Goal: Use online tool/utility

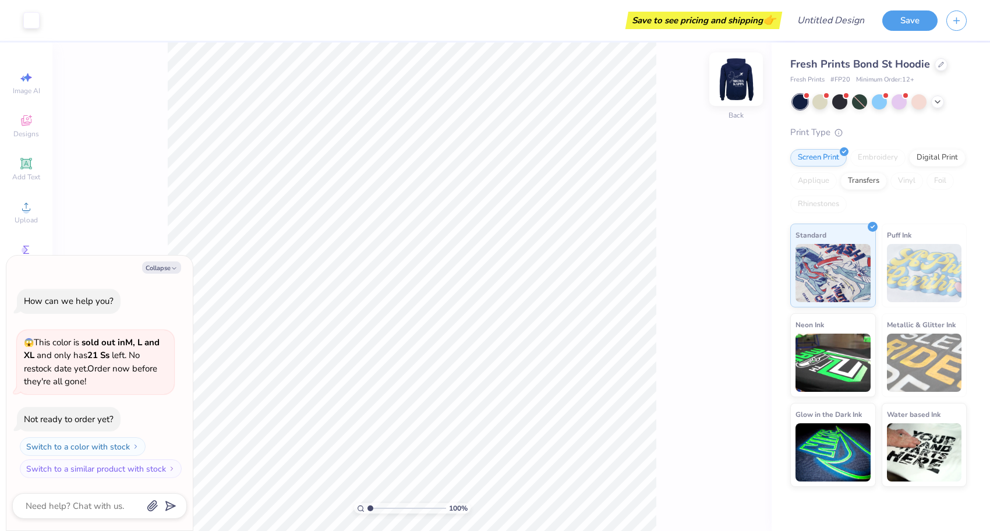
click at [737, 78] on img at bounding box center [736, 79] width 47 height 47
type textarea "x"
type input "8.42"
type input "1.93"
type input "12.81"
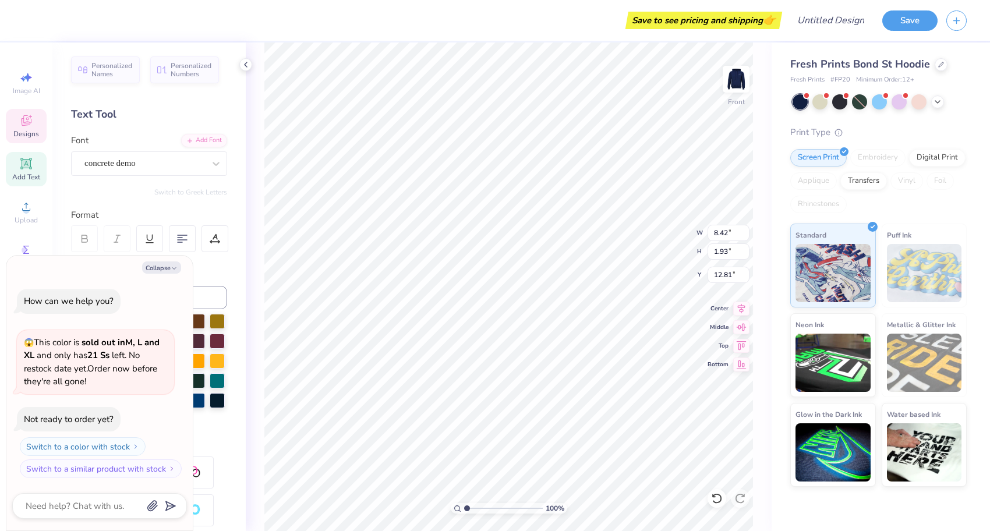
scroll to position [0, 1]
type textarea "x"
type textarea "r"
type textarea "x"
type textarea "rua"
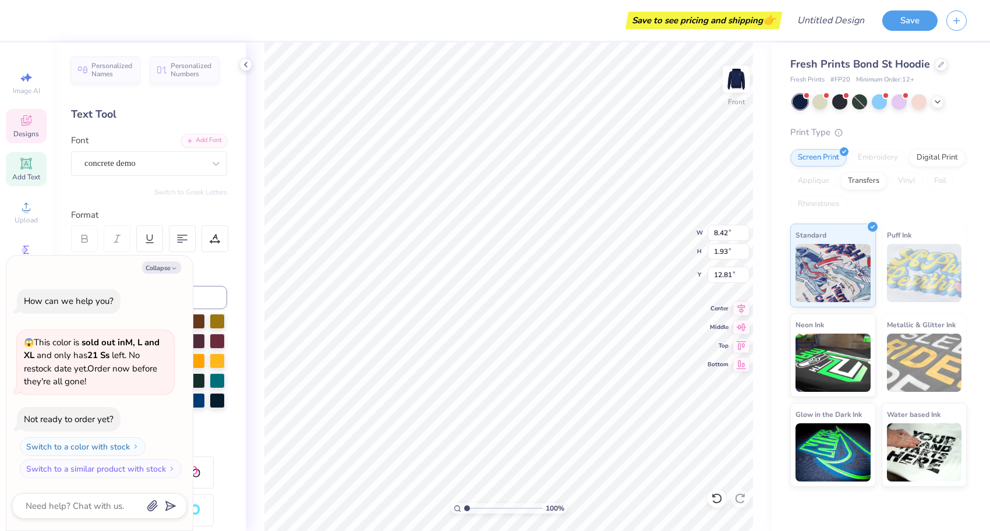
scroll to position [0, 0]
type textarea "x"
type textarea "r"
type textarea "x"
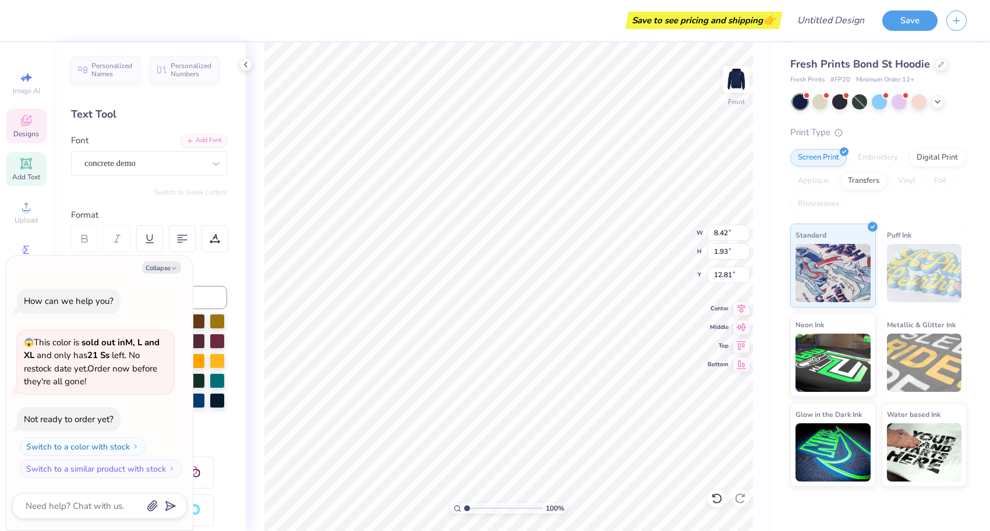
type textarea "R"
type textarea "x"
type textarea "RU"
type textarea "x"
type textarea "RUAC"
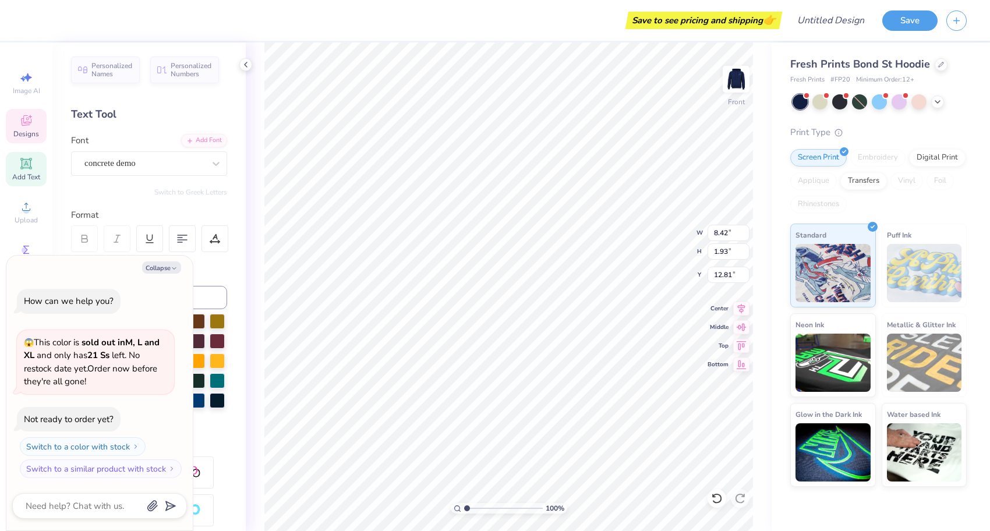
type textarea "x"
type textarea "RUACH"
type textarea "x"
type input "8.44"
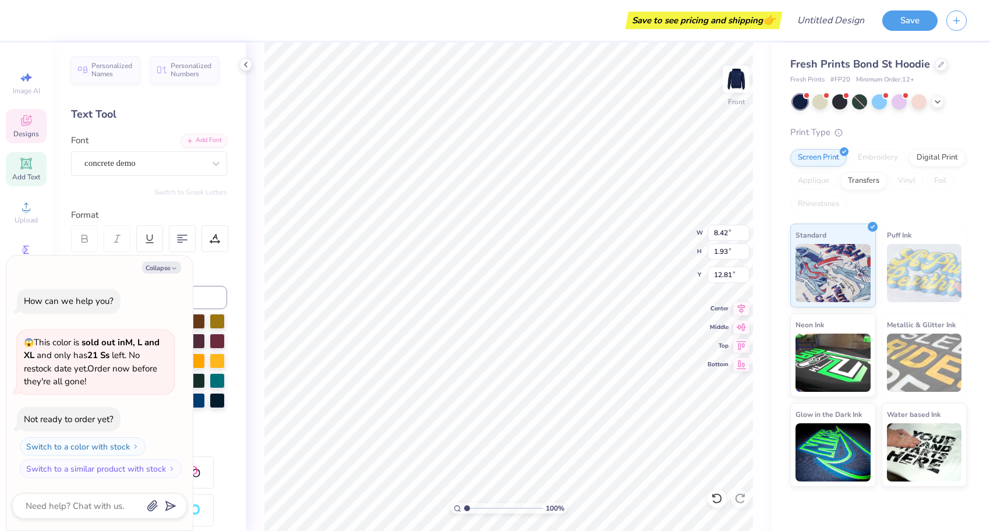
type input "1.92"
type input "15.28"
type textarea "x"
type textarea "B"
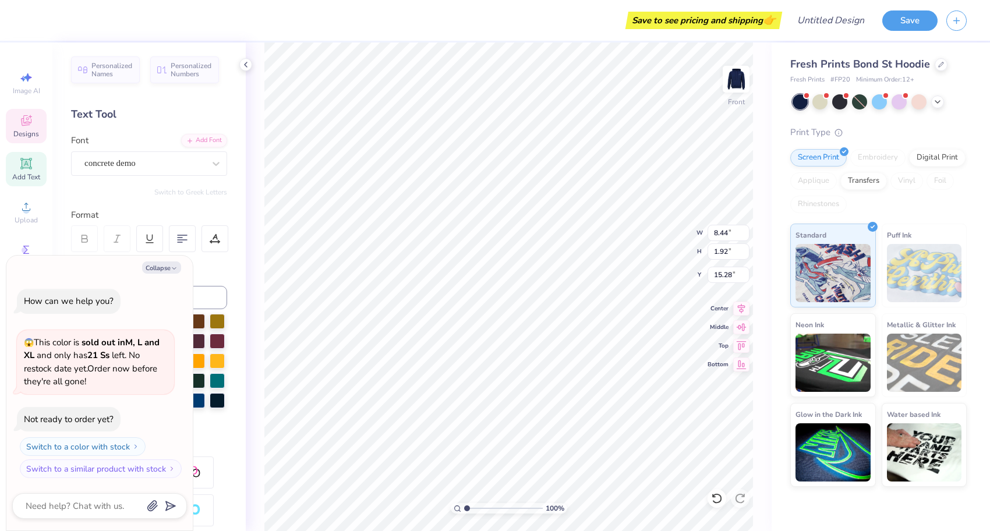
type textarea "x"
type textarea "BB"
type textarea "x"
type textarea "BBG"
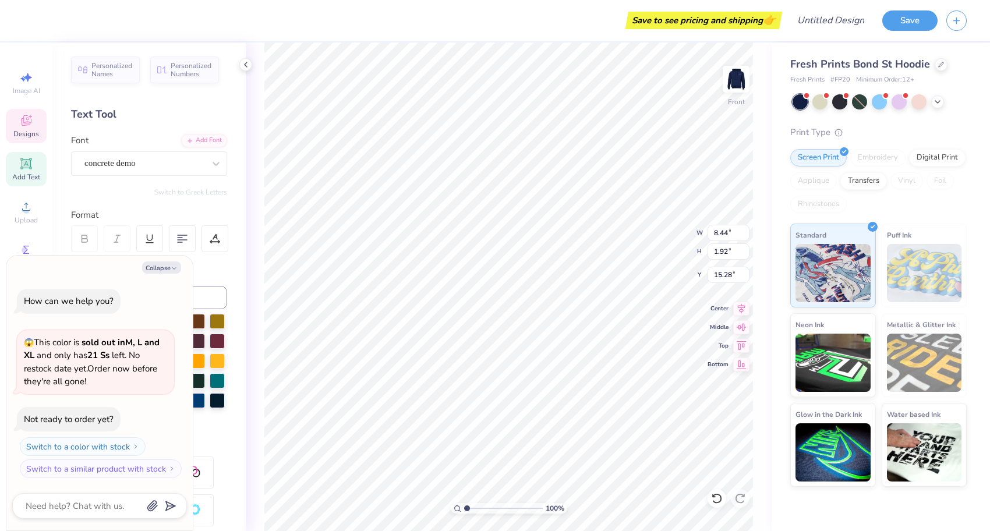
type textarea "x"
